Goal: Complete application form

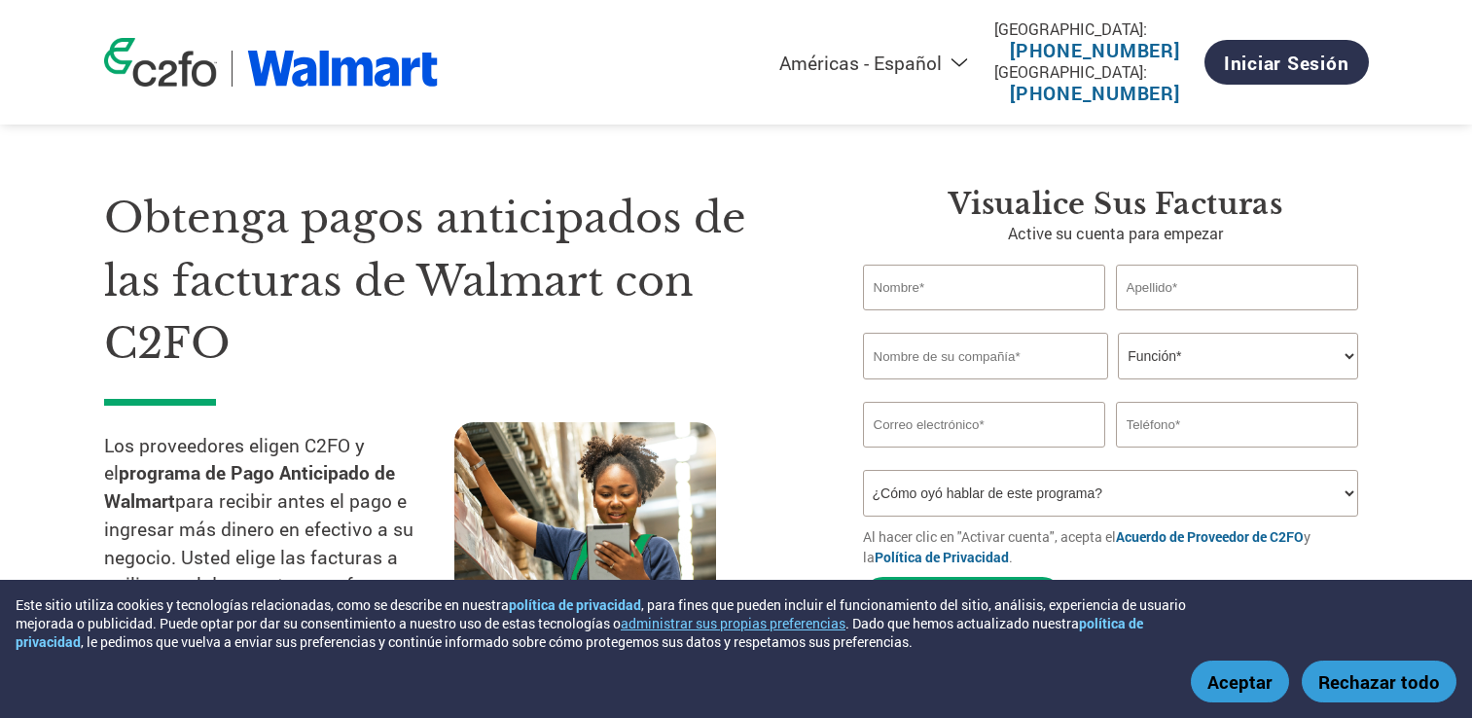
select select "es-MX"
click at [970, 296] on input "text" at bounding box center [984, 288] width 243 height 46
type input "[PERSON_NAME]"
type input "972173729"
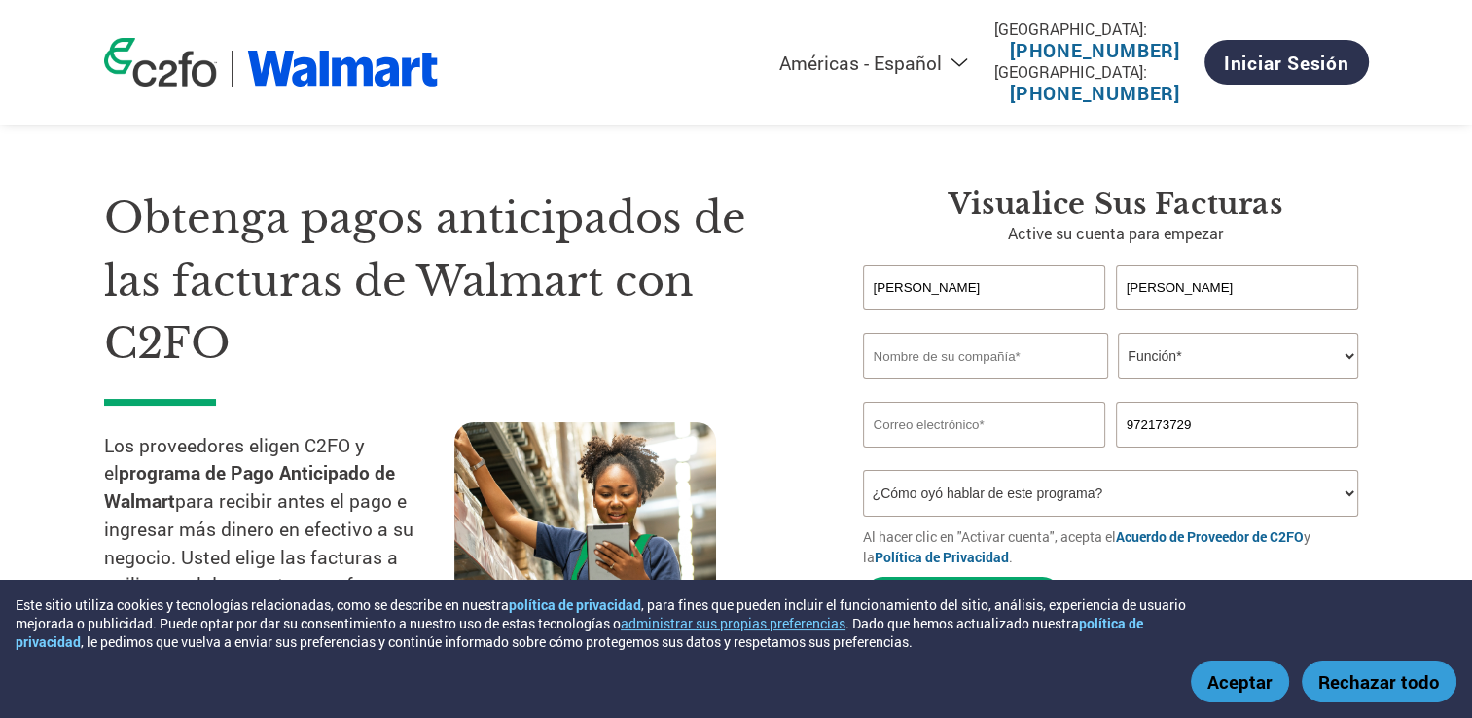
click at [1051, 362] on input "text" at bounding box center [985, 356] width 245 height 47
type input "[PERSON_NAME]"
click at [1349, 355] on select "Función* Director financiero Interventor Gestor de créditos Director de finanza…" at bounding box center [1238, 356] width 240 height 47
select select "ACCOUNTING"
click at [1118, 333] on select "Función* Director financiero Interventor Gestor de créditos Director de finanza…" at bounding box center [1238, 356] width 240 height 47
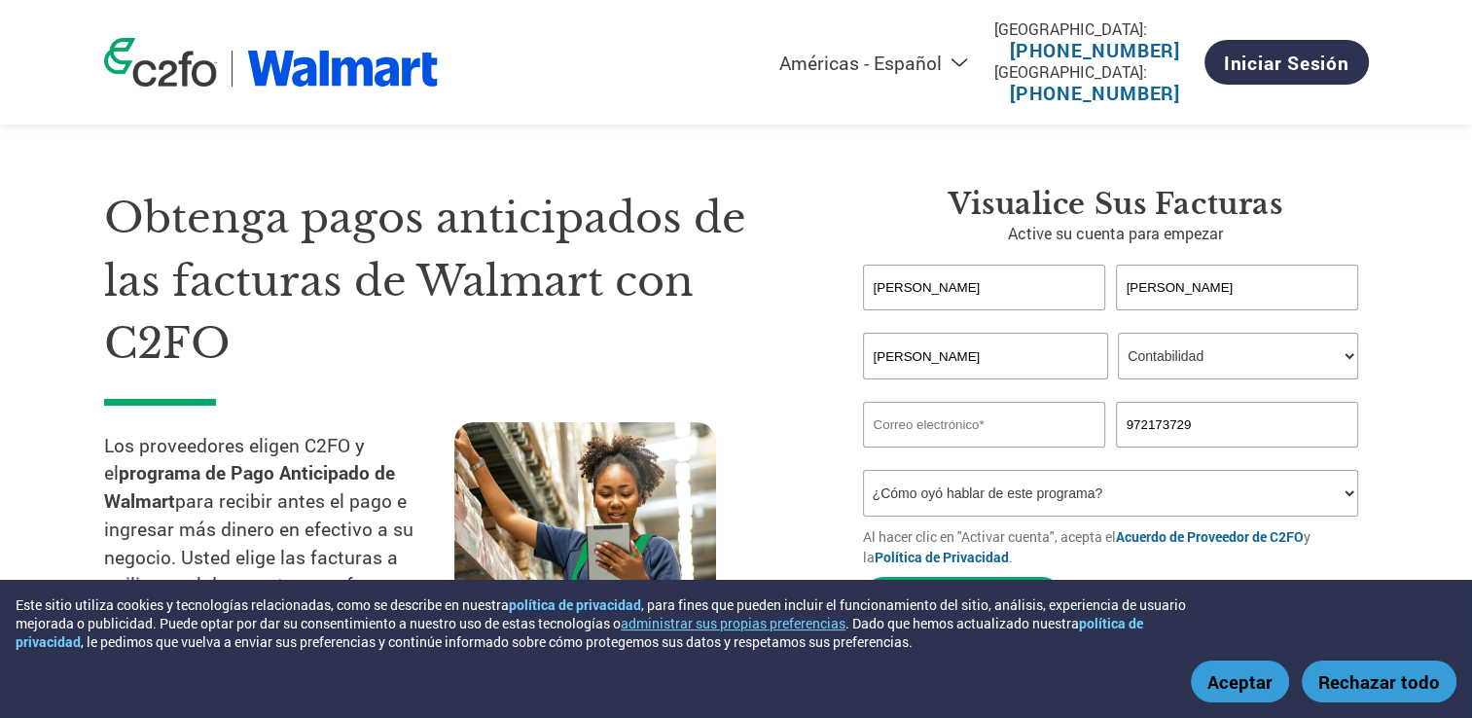
click at [986, 429] on input "email" at bounding box center [984, 425] width 243 height 46
type input "[EMAIL_ADDRESS][PERSON_NAME][DOMAIN_NAME]"
click at [1342, 496] on select "¿Cómo oyó hablar de este programa? Recibió una carta Correo electrónico Redes s…" at bounding box center [1111, 493] width 496 height 47
select select "Email"
click at [863, 470] on select "¿Cómo oyó hablar de este programa? Recibió una carta Correo electrónico Redes s…" at bounding box center [1111, 493] width 496 height 47
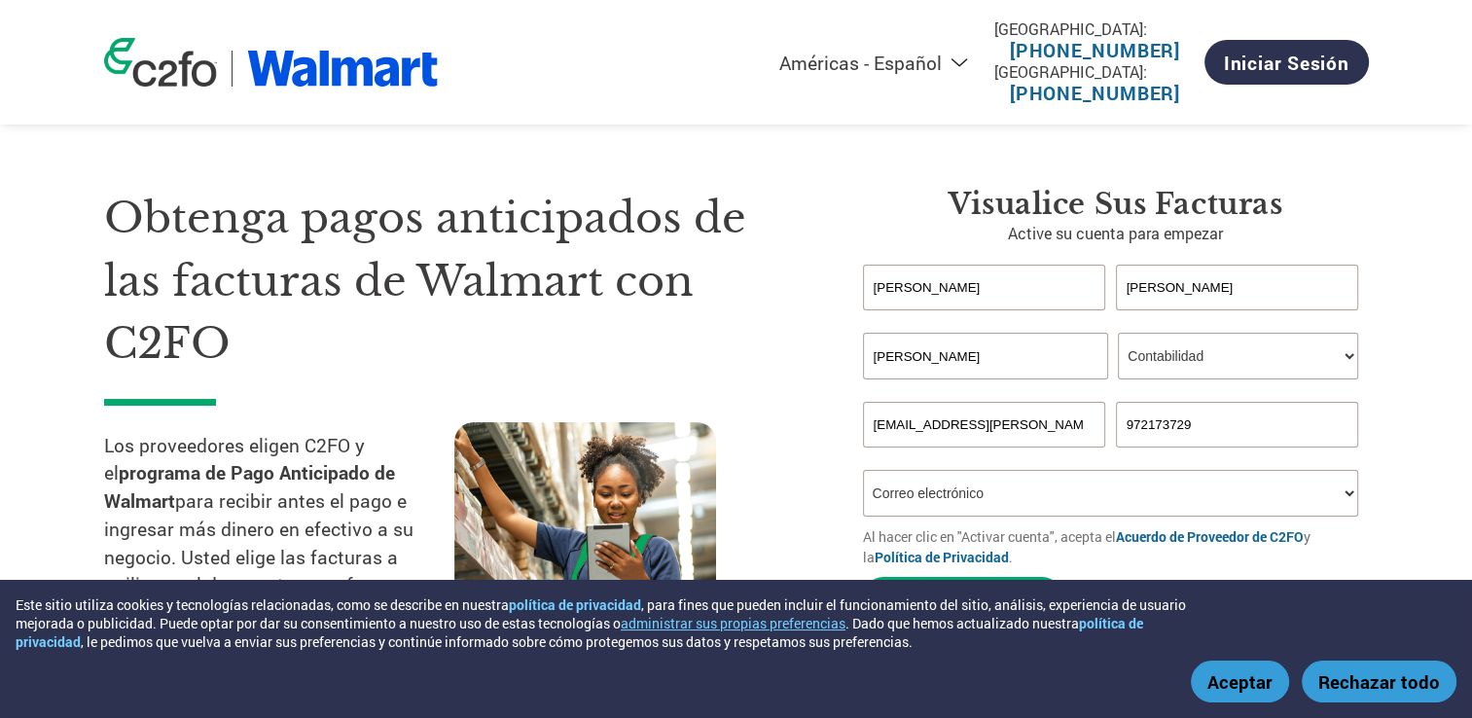
scroll to position [195, 0]
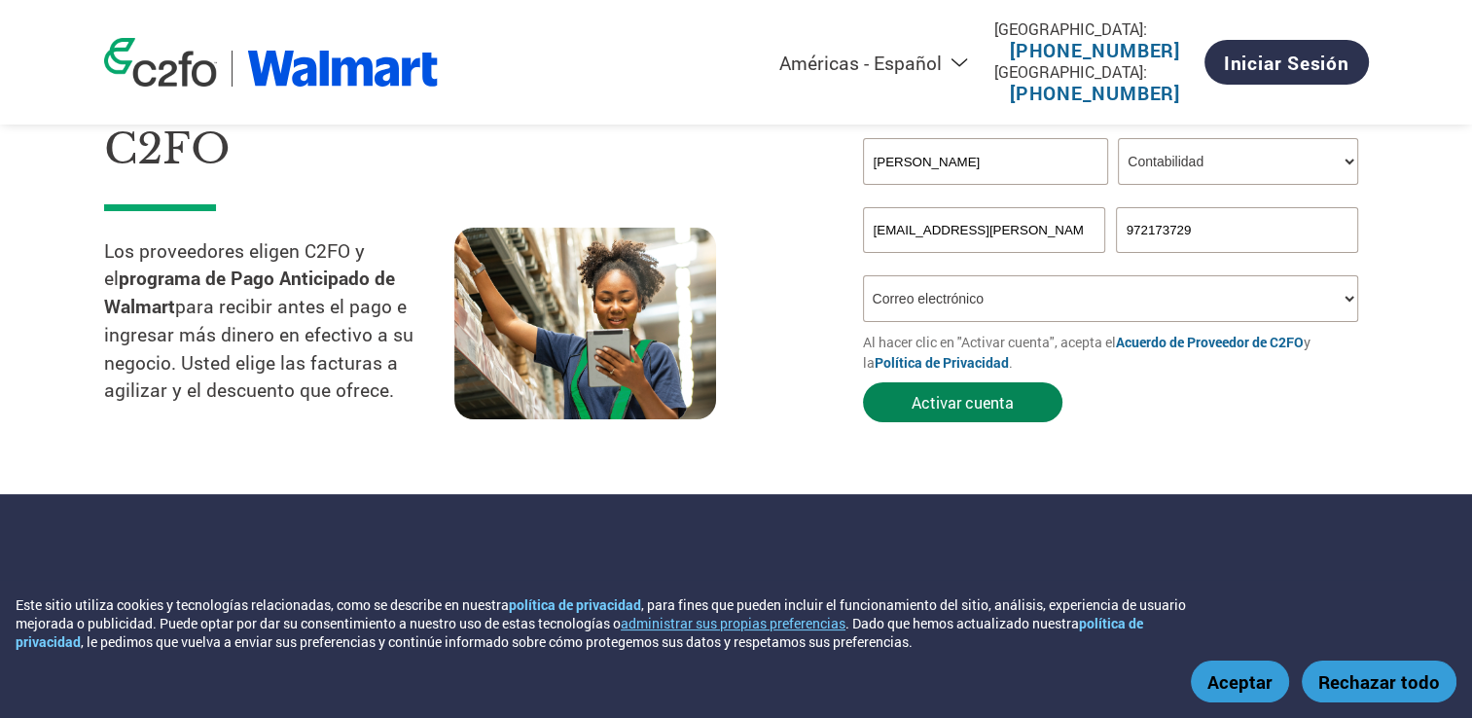
click at [981, 406] on button "Activar cuenta" at bounding box center [962, 402] width 199 height 40
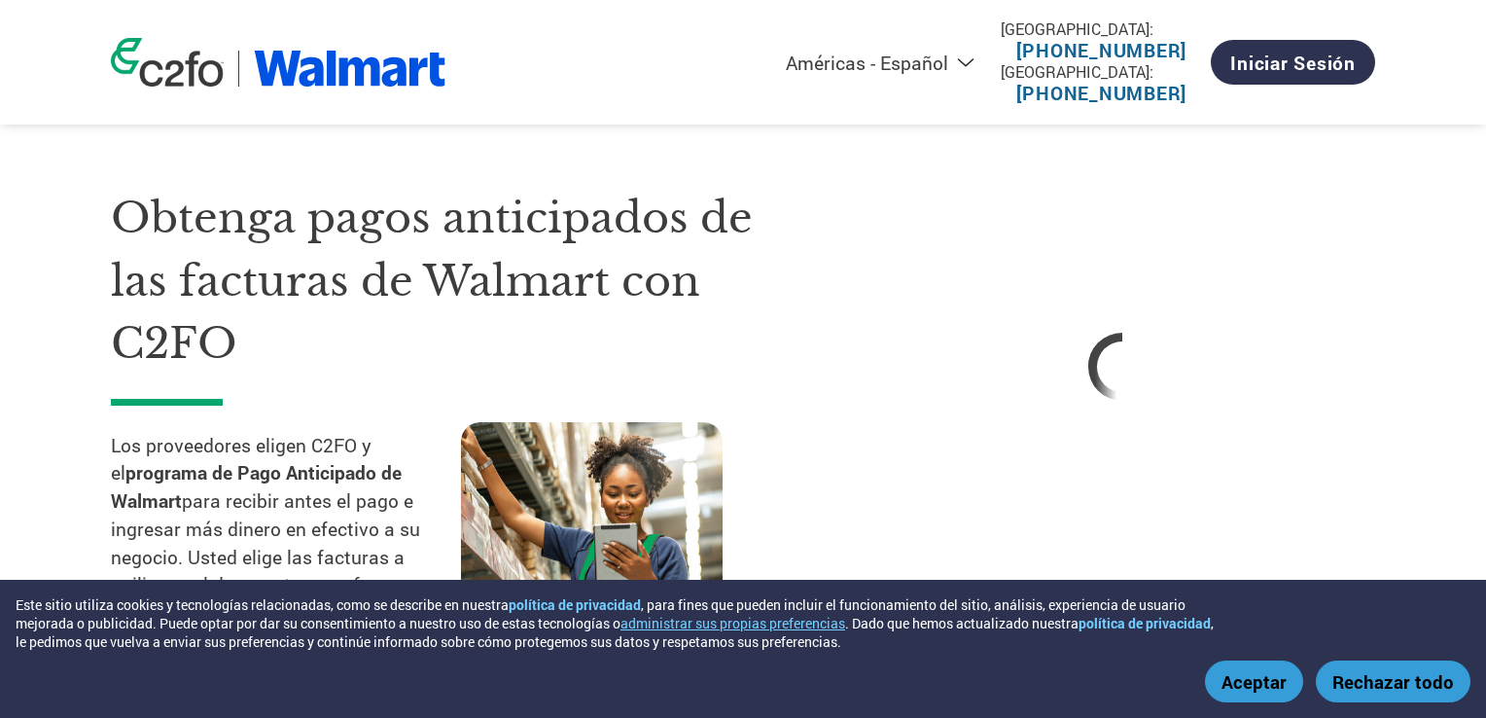
select select "es-MX"
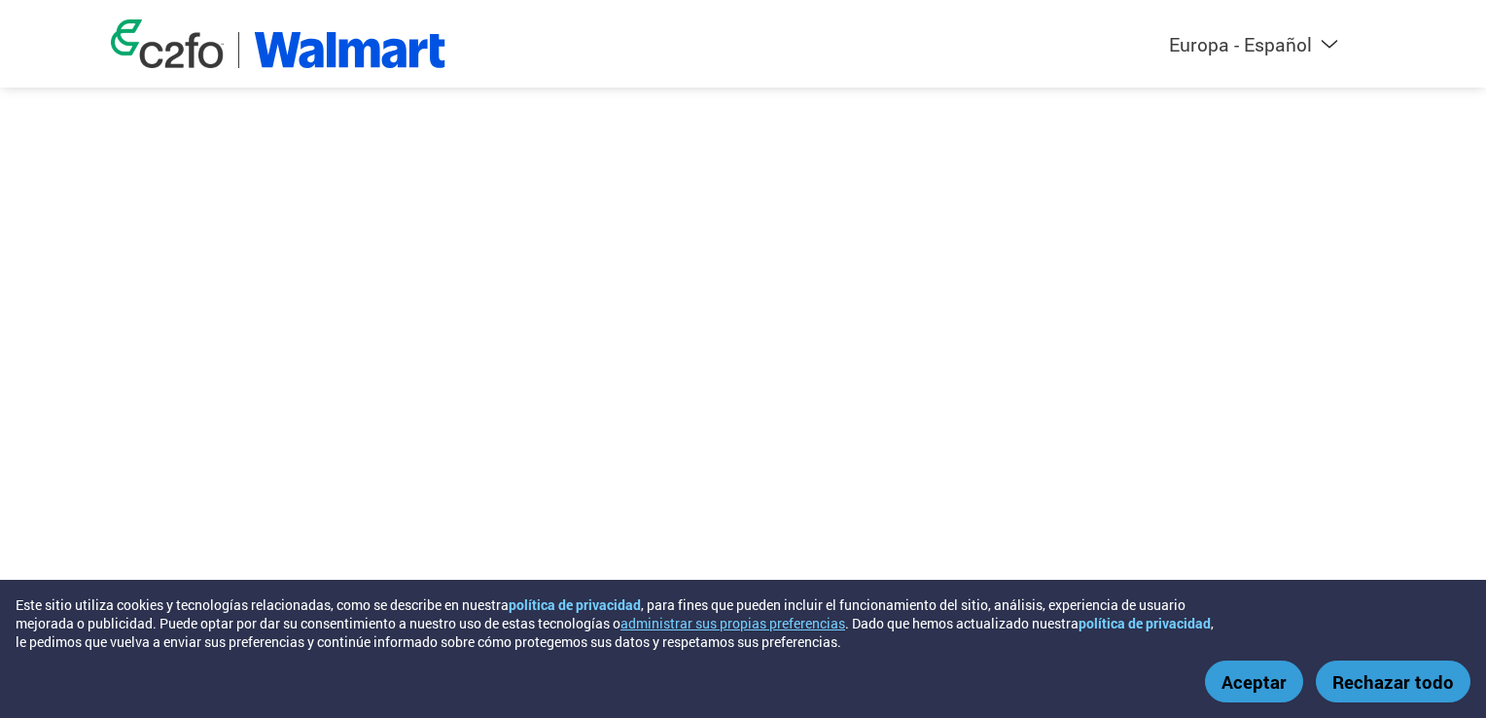
select select "es-ES"
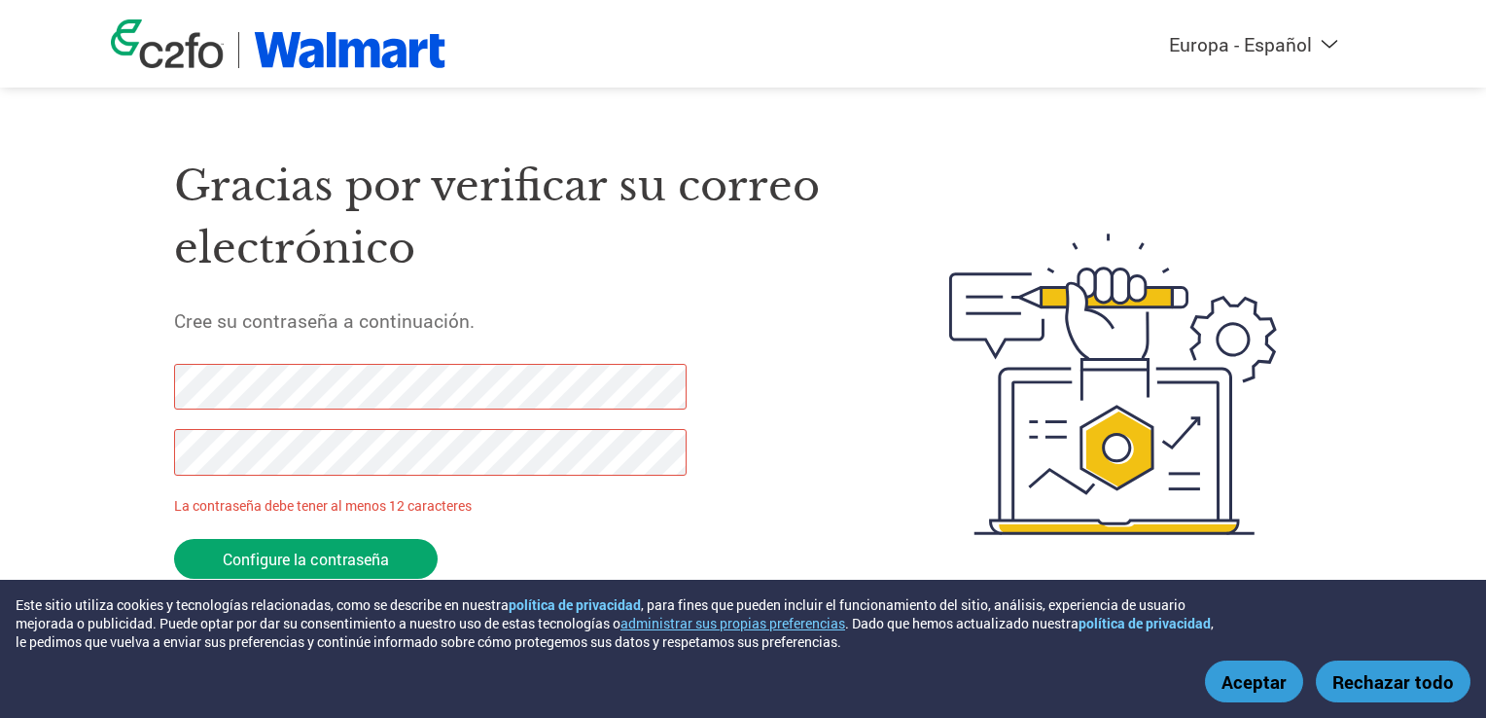
drag, startPoint x: 370, startPoint y: 553, endPoint x: 154, endPoint y: 374, distance: 280.5
click at [154, 374] on div "Gracias por verificar su correo electrónico Cree su contraseña a continuación. …" at bounding box center [743, 384] width 1264 height 516
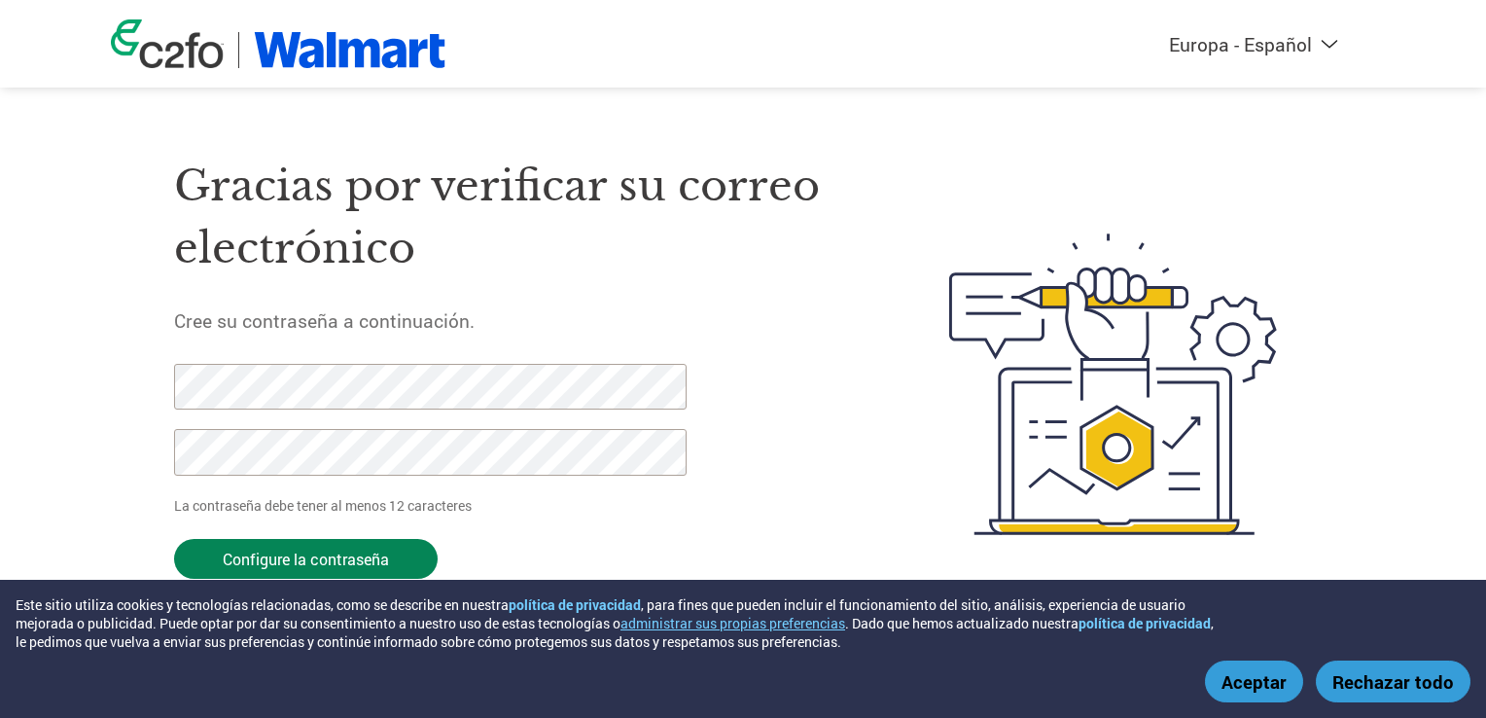
click at [337, 560] on input "Configure la contraseña" at bounding box center [306, 559] width 264 height 40
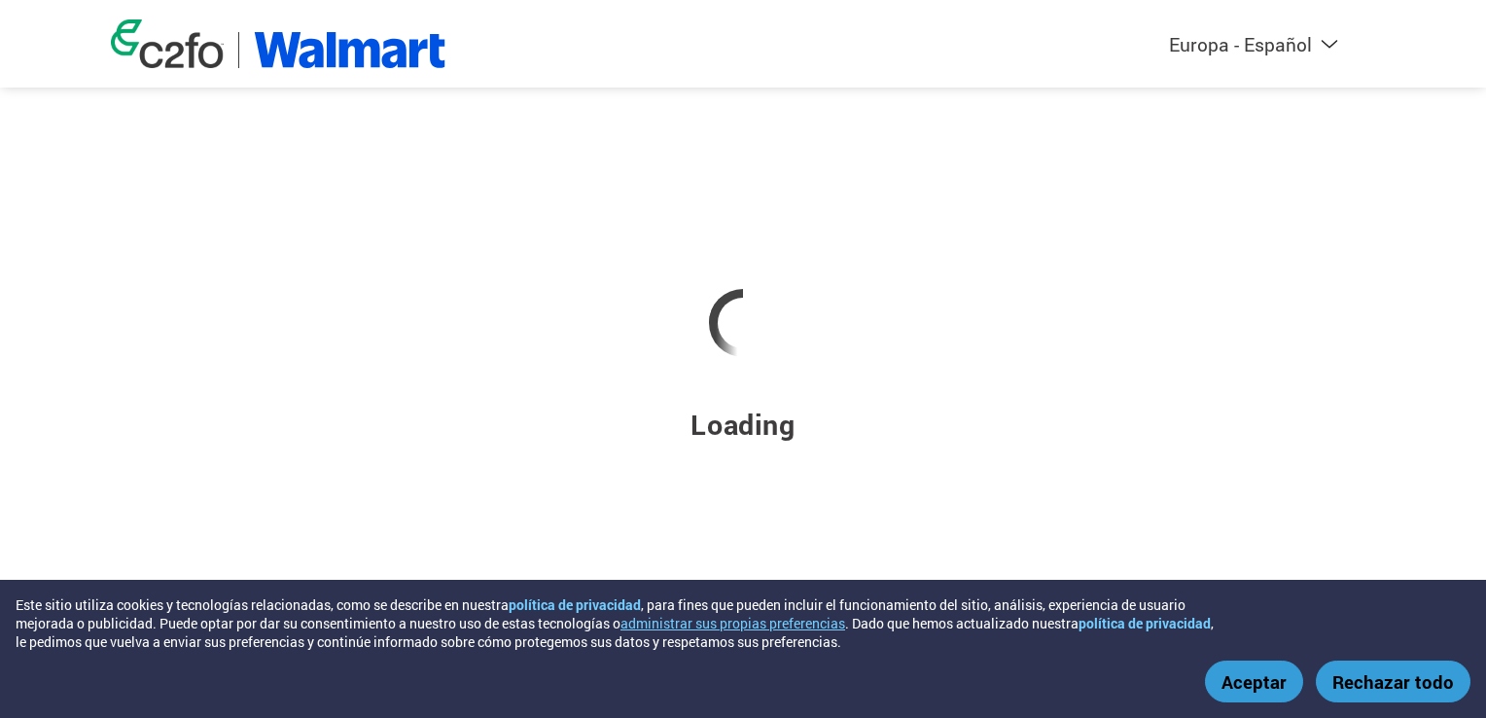
click at [1255, 679] on button "Aceptar" at bounding box center [1254, 681] width 98 height 42
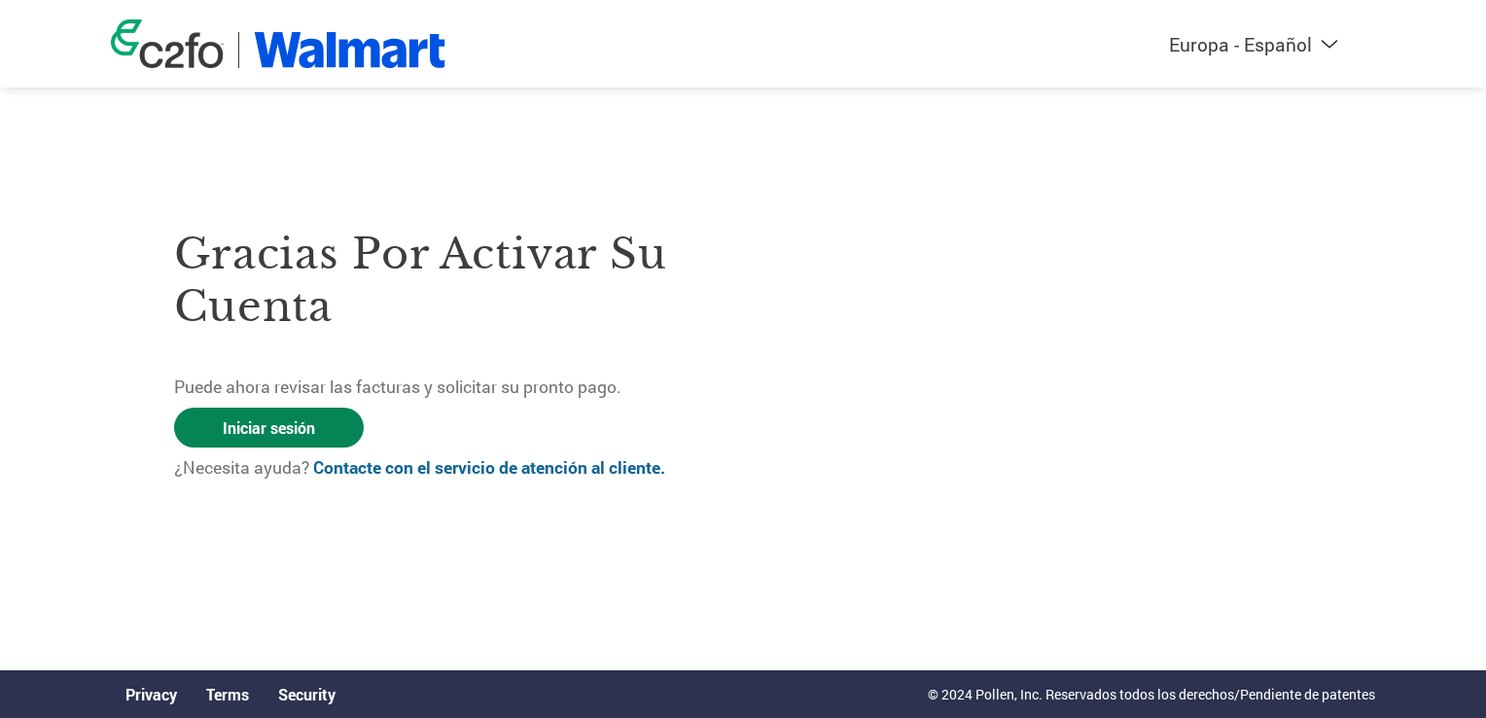
click at [315, 428] on link "Iniciar sesión" at bounding box center [269, 428] width 190 height 40
